Goal: Transaction & Acquisition: Purchase product/service

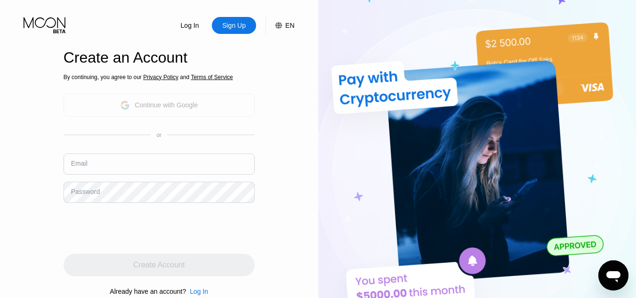
click at [190, 108] on div "Continue with Google" at bounding box center [166, 105] width 63 height 8
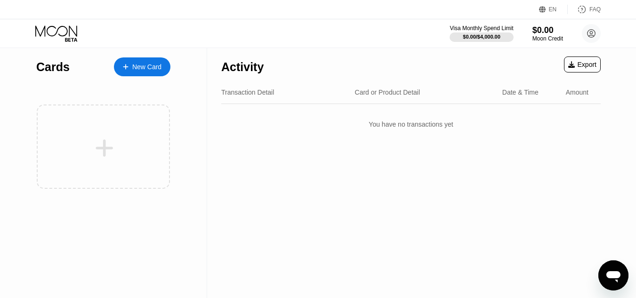
click at [138, 72] on div "New Card" at bounding box center [142, 66] width 57 height 19
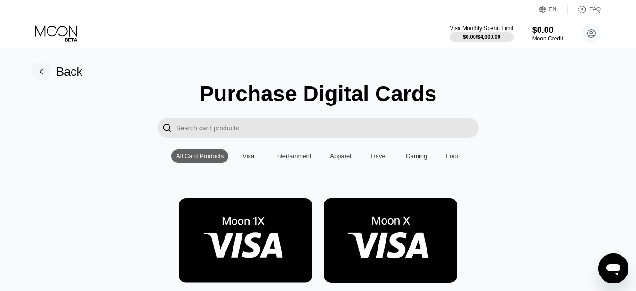
click at [244, 163] on div "Visa" at bounding box center [248, 156] width 21 height 14
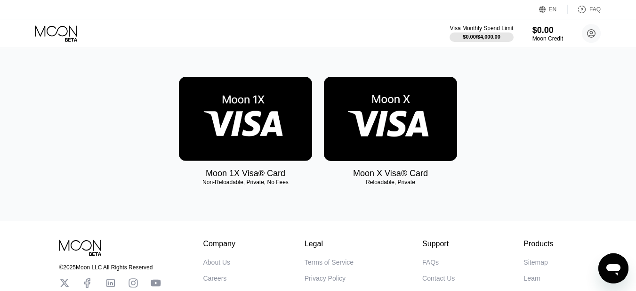
scroll to position [121, 0]
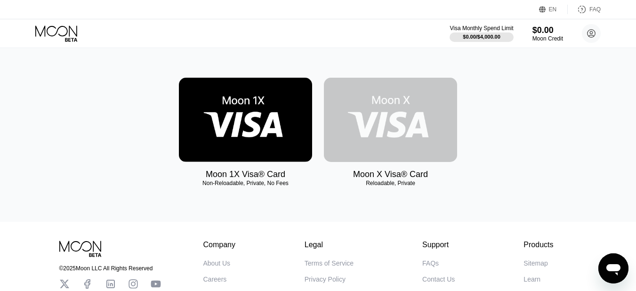
click at [406, 139] on img at bounding box center [390, 120] width 133 height 84
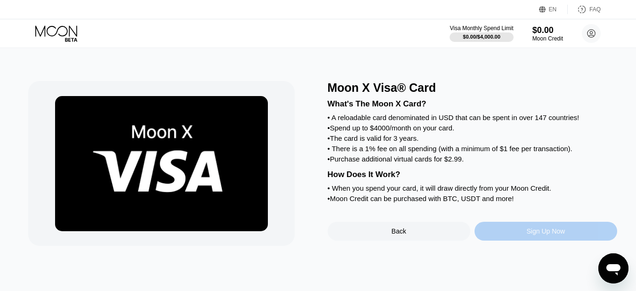
click at [550, 241] on div "Sign Up Now" at bounding box center [546, 231] width 143 height 19
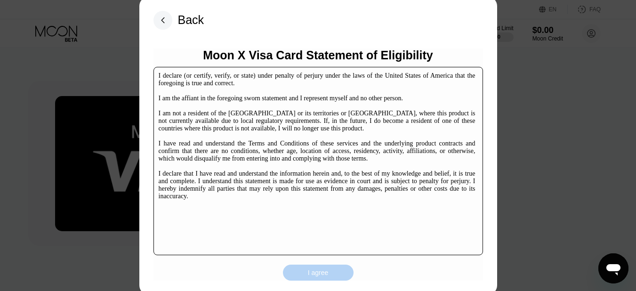
click at [331, 272] on div "I agree" at bounding box center [318, 273] width 71 height 16
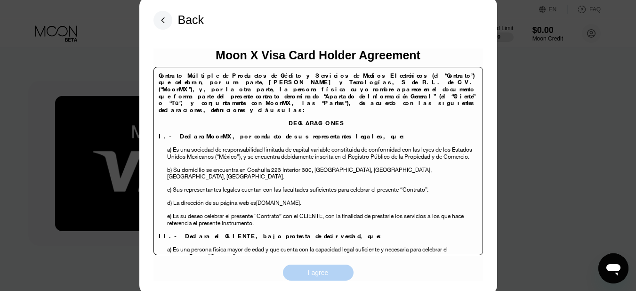
click at [331, 272] on div "I agree" at bounding box center [318, 273] width 71 height 16
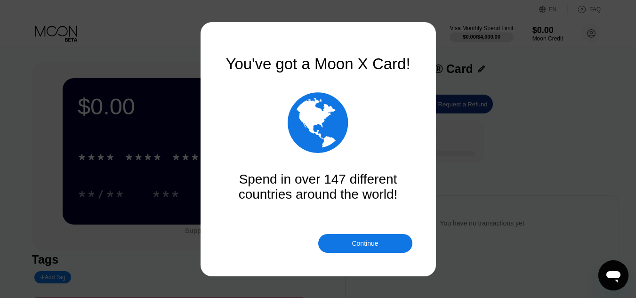
click at [363, 244] on div "Continue" at bounding box center [365, 244] width 26 height 8
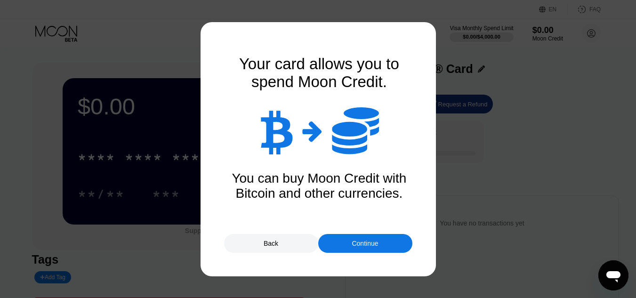
click at [363, 244] on div "Continue" at bounding box center [365, 244] width 26 height 8
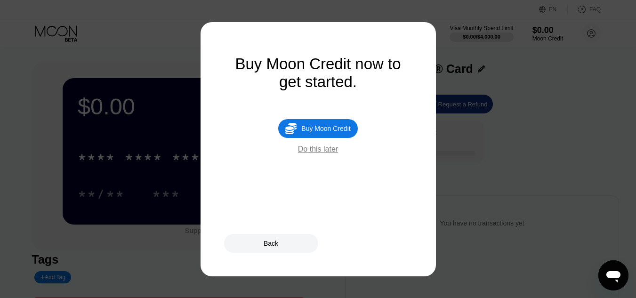
click at [363, 244] on div "Back" at bounding box center [318, 243] width 188 height 19
click at [325, 130] on div "Buy Moon Credit" at bounding box center [326, 129] width 49 height 8
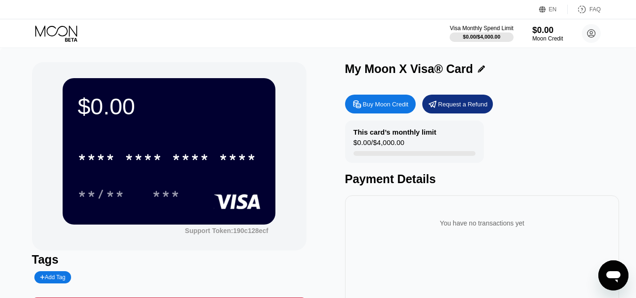
type input "0"
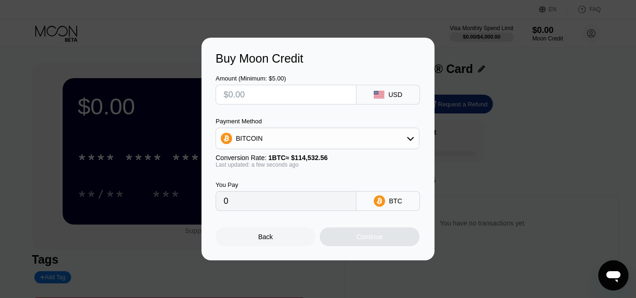
click at [308, 93] on input "text" at bounding box center [286, 94] width 125 height 19
type input "$24"
type input "0.00001747"
type input "$240"
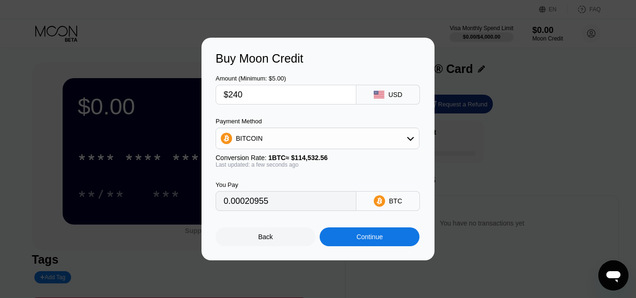
type input "0.00209548"
type input "$240"
click at [363, 241] on div "Continue" at bounding box center [370, 237] width 26 height 8
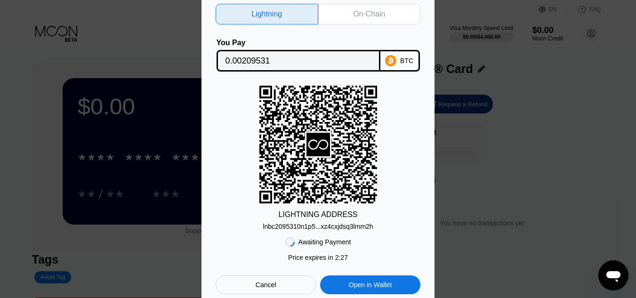
click at [313, 127] on icon at bounding box center [319, 145] width 118 height 116
click at [347, 17] on div "On-Chain" at bounding box center [369, 14] width 103 height 21
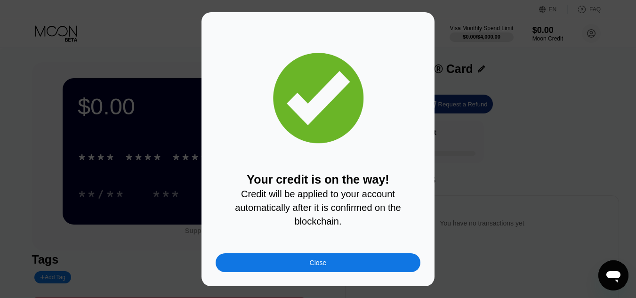
click at [341, 263] on div "Close" at bounding box center [318, 262] width 205 height 19
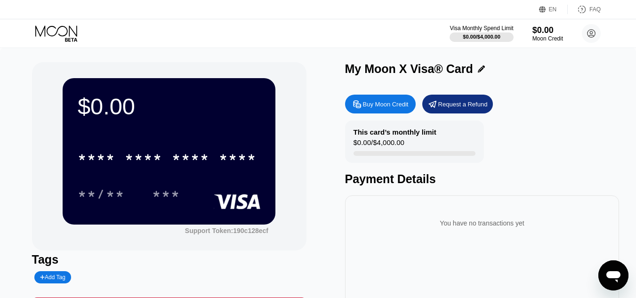
click at [179, 143] on div "* * * * * * * * * * * * ****" at bounding box center [169, 155] width 183 height 32
click at [578, 34] on div "Visa Monthly Spend Limit $0.00 / $4,000.00 $0.00 Moon Credit rascals rascals 36…" at bounding box center [525, 33] width 151 height 19
click at [296, 114] on div "$0.00 * * * * * * * * * * * * **** **/** *** Support Token: 190c128ecf" at bounding box center [169, 156] width 275 height 188
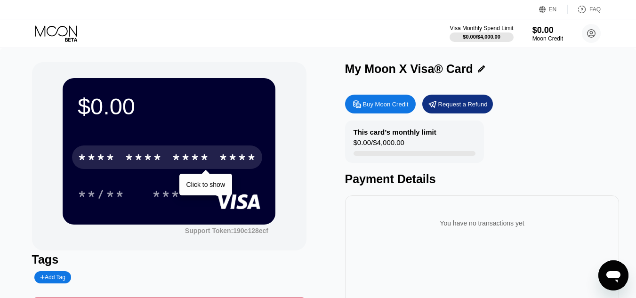
click at [196, 154] on div "* * * *" at bounding box center [191, 158] width 38 height 15
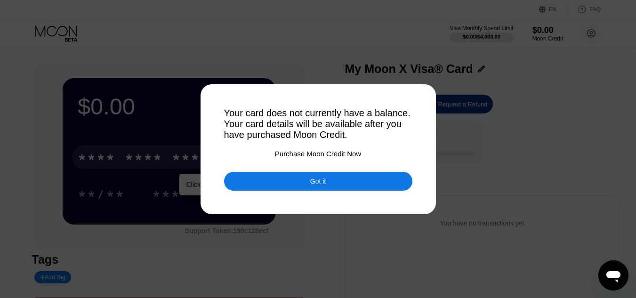
click at [330, 190] on div "Got it" at bounding box center [318, 181] width 188 height 19
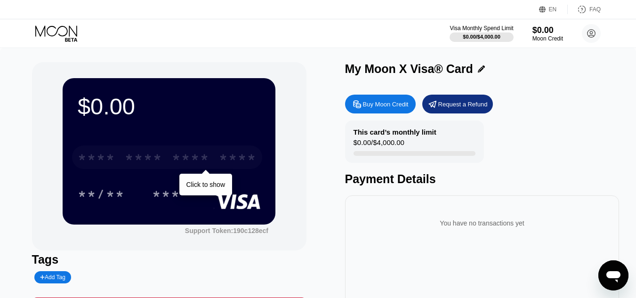
click at [191, 152] on div "* * * * * * * * * * * * ****" at bounding box center [167, 158] width 190 height 24
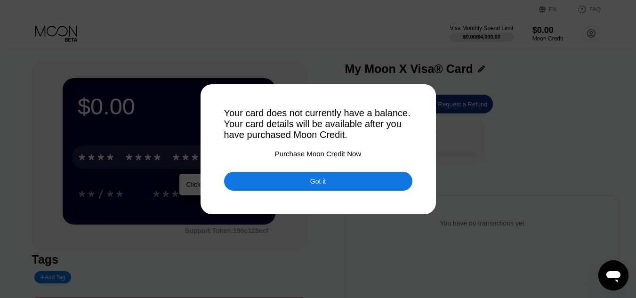
click at [314, 179] on div "Got it" at bounding box center [318, 181] width 188 height 19
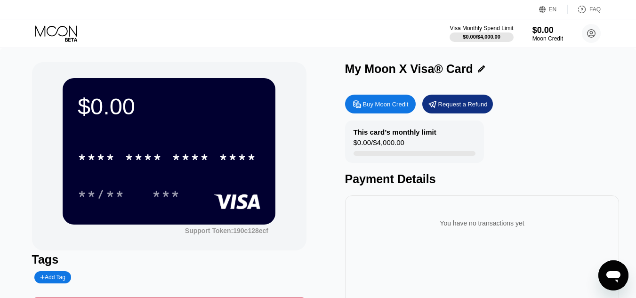
click at [205, 146] on div "* * * * * * * * * * * * ****" at bounding box center [169, 155] width 183 height 32
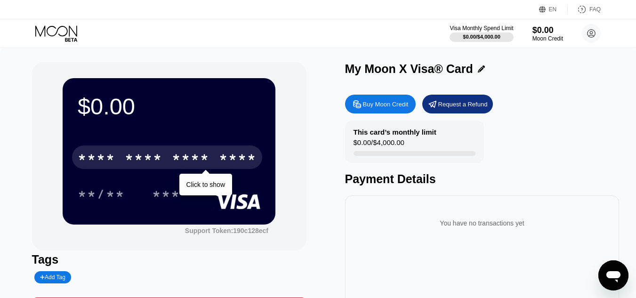
click at [168, 163] on div "* * * * * * * * * * * * ****" at bounding box center [167, 158] width 190 height 24
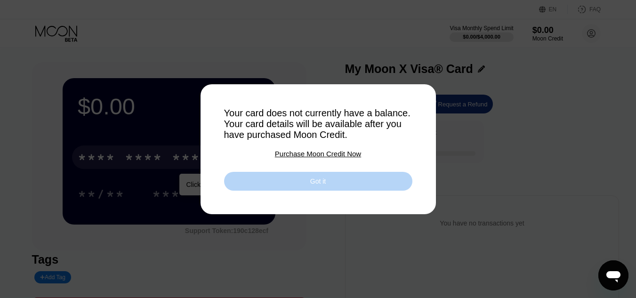
click at [324, 191] on div "Got it" at bounding box center [318, 181] width 188 height 19
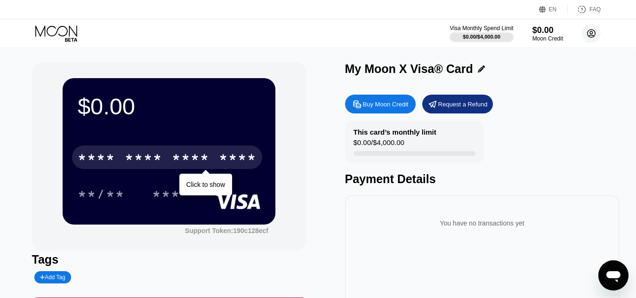
click at [598, 33] on circle at bounding box center [591, 33] width 19 height 19
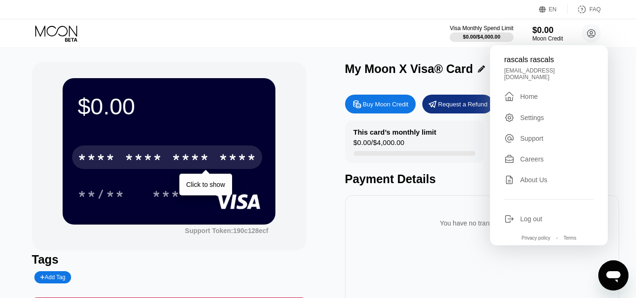
click at [532, 93] on div "Home" at bounding box center [529, 97] width 17 height 8
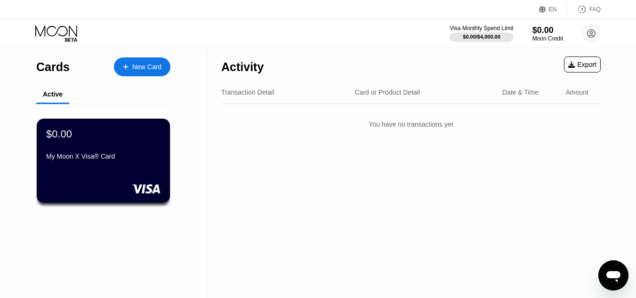
click at [114, 160] on div "My Moon X Visa® Card" at bounding box center [103, 157] width 114 height 8
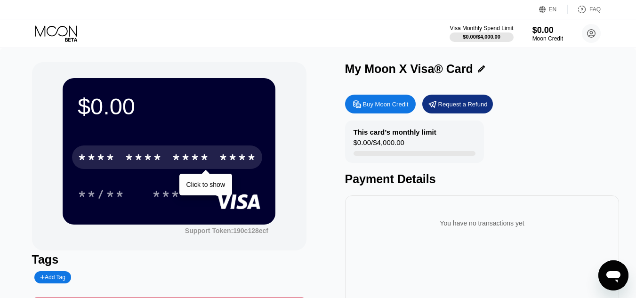
click at [182, 152] on div "* * * * * * * * * * * * ****" at bounding box center [167, 158] width 190 height 24
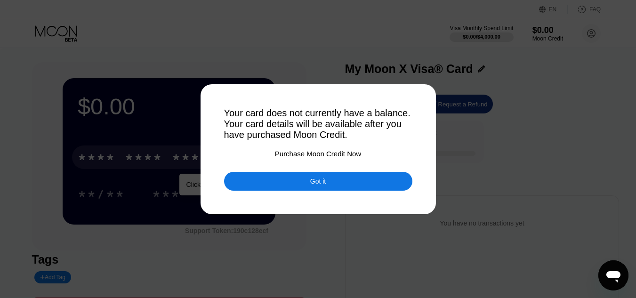
click at [279, 191] on div "Got it" at bounding box center [318, 181] width 188 height 19
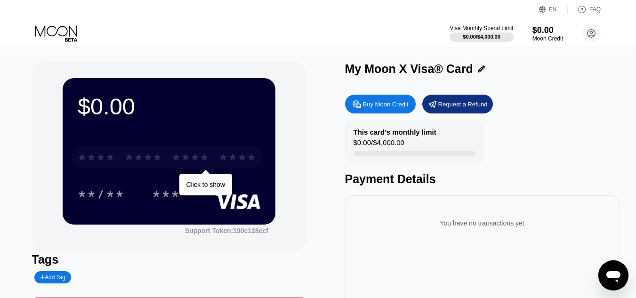
click at [176, 158] on div "* * * *" at bounding box center [191, 158] width 38 height 15
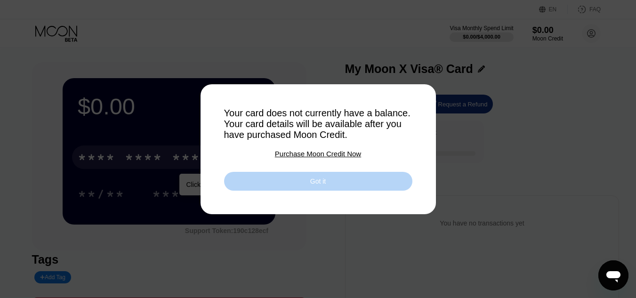
click at [329, 189] on div "Got it" at bounding box center [318, 181] width 188 height 19
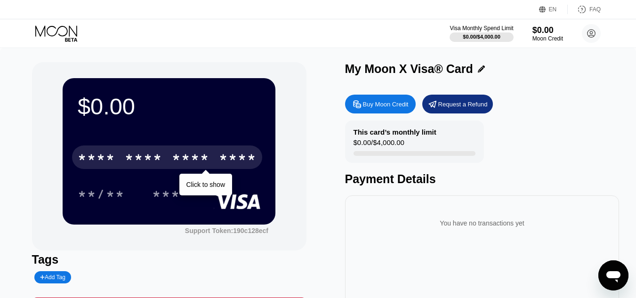
click at [172, 131] on div "$0.00 * * * * * * * * * * * * **** Click to show **/** ***" at bounding box center [169, 151] width 213 height 146
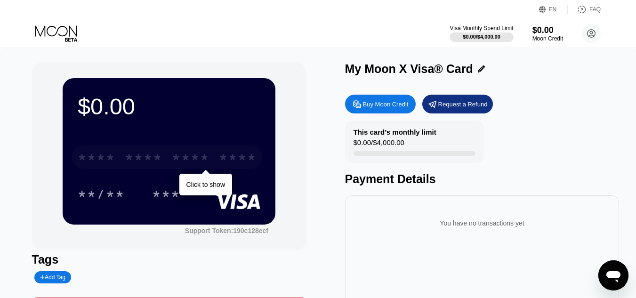
click at [172, 153] on div "* * * *" at bounding box center [191, 158] width 38 height 15
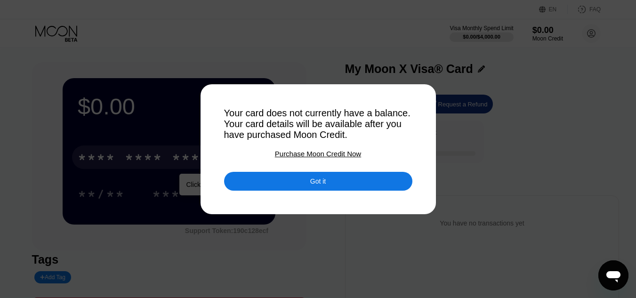
click at [330, 185] on div "Got it" at bounding box center [318, 181] width 188 height 19
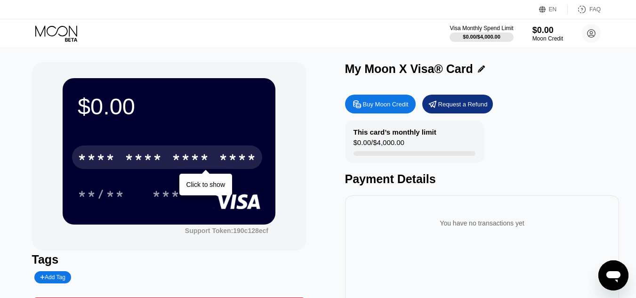
click at [196, 151] on div "* * * * * * * * * * * * ****" at bounding box center [167, 158] width 190 height 24
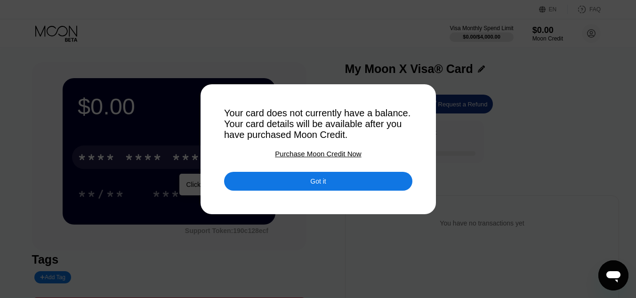
click at [331, 155] on div "Purchase Moon Credit Now" at bounding box center [318, 154] width 86 height 8
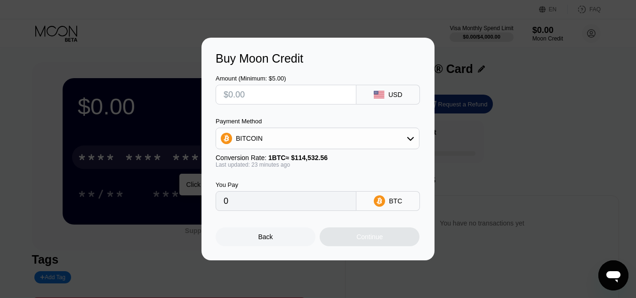
click at [465, 99] on div "Buy Moon Credit Amount (Minimum: $5.00) USD Payment Method BITCOIN Conversion R…" at bounding box center [318, 149] width 636 height 223
click at [266, 246] on div "Back" at bounding box center [266, 237] width 100 height 19
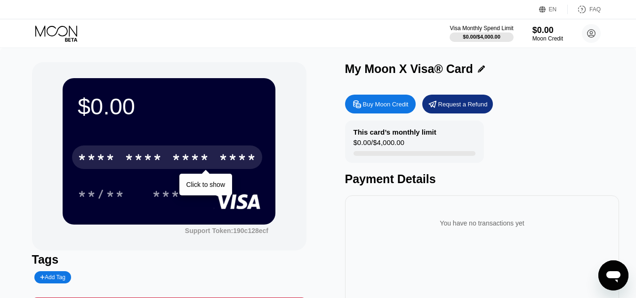
click at [225, 153] on div "****" at bounding box center [238, 158] width 38 height 15
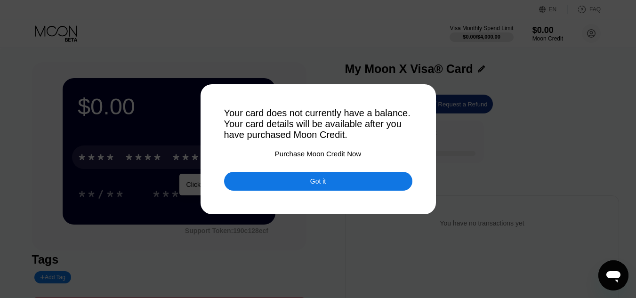
click at [343, 181] on div "Got it" at bounding box center [318, 181] width 188 height 19
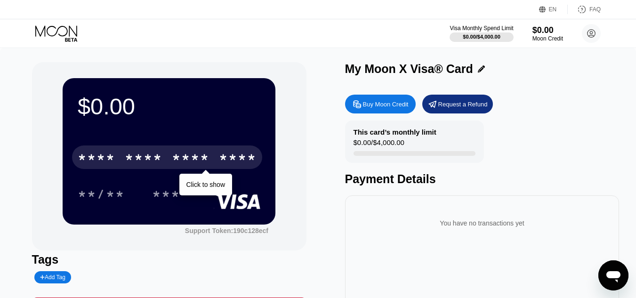
click at [210, 124] on div "$0.00 * * * * * * * * * * * * **** Click to show **/** ***" at bounding box center [169, 151] width 213 height 146
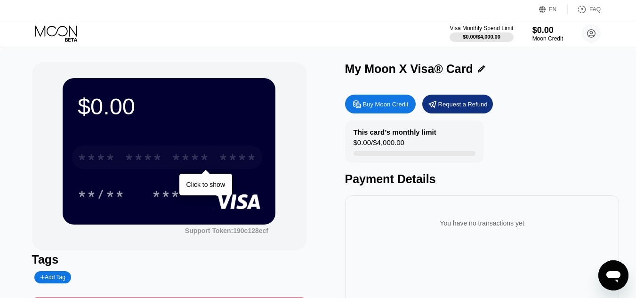
click at [185, 162] on div "* * * *" at bounding box center [191, 158] width 38 height 15
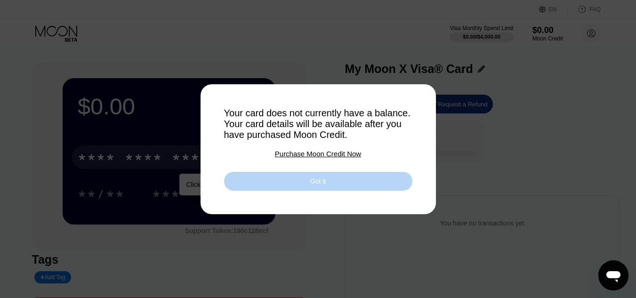
click at [325, 181] on div "Got it" at bounding box center [318, 181] width 16 height 8
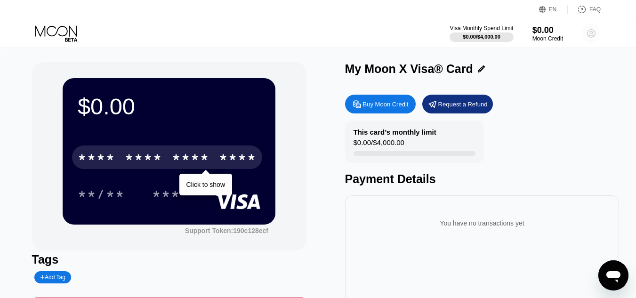
click at [589, 31] on icon at bounding box center [592, 34] width 8 height 8
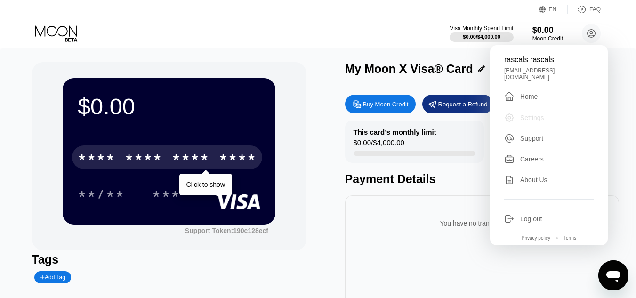
click at [534, 113] on div "Settings" at bounding box center [550, 118] width 90 height 10
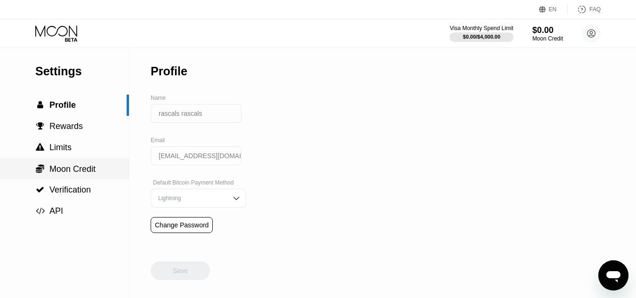
click at [66, 174] on span "Moon Credit" at bounding box center [72, 168] width 46 height 9
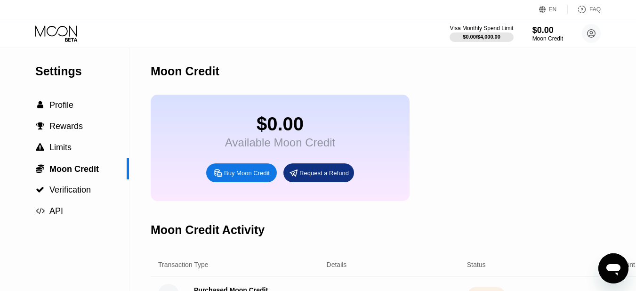
click at [441, 185] on div "$0.00 Available Moon Credit Buy Moon Credit Request a Refund" at bounding box center [397, 148] width 492 height 106
click at [61, 32] on icon at bounding box center [57, 33] width 44 height 16
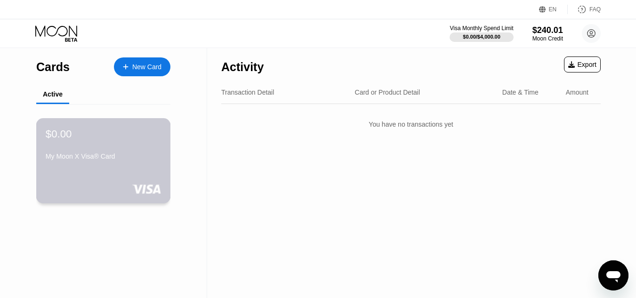
click at [92, 140] on div "$0.00" at bounding box center [103, 134] width 115 height 12
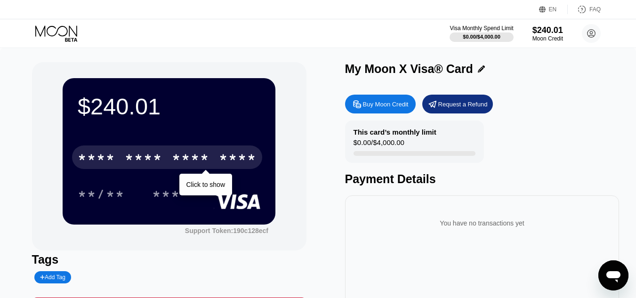
click at [203, 159] on div "* * * *" at bounding box center [191, 158] width 38 height 15
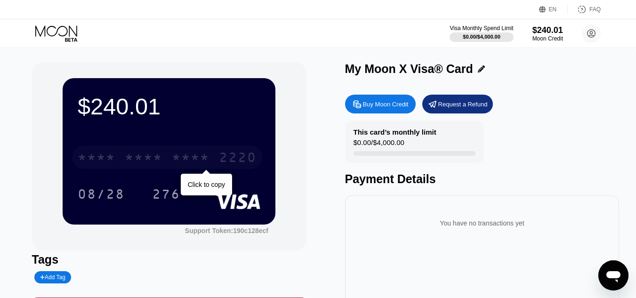
click at [156, 155] on div "* * * *" at bounding box center [144, 158] width 38 height 15
